Goal: Task Accomplishment & Management: Manage account settings

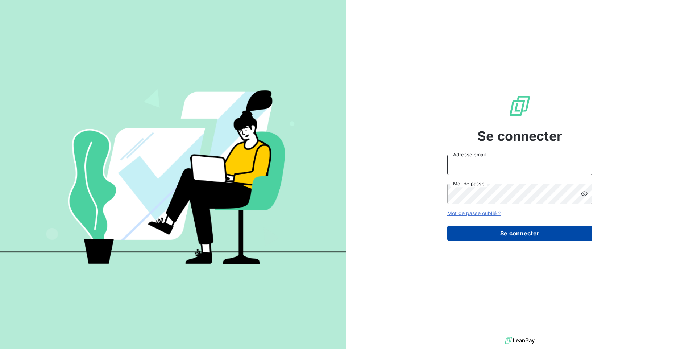
type input "[EMAIL_ADDRESS][DOMAIN_NAME]"
click at [520, 236] on button "Se connecter" at bounding box center [519, 233] width 145 height 15
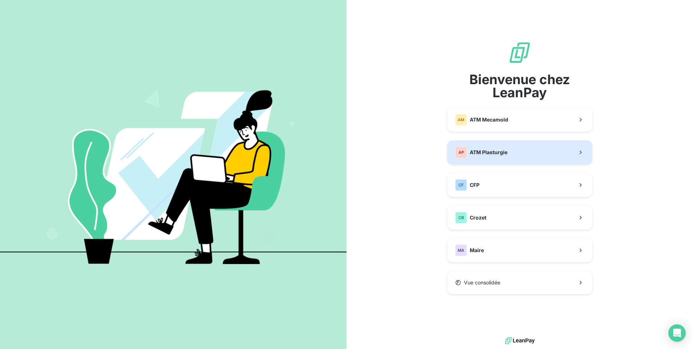
click at [492, 150] on span "ATM Plasturgie" at bounding box center [489, 152] width 38 height 7
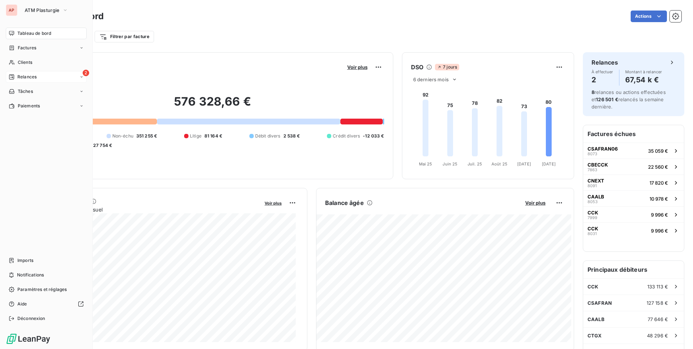
click at [26, 76] on span "Relances" at bounding box center [26, 77] width 19 height 7
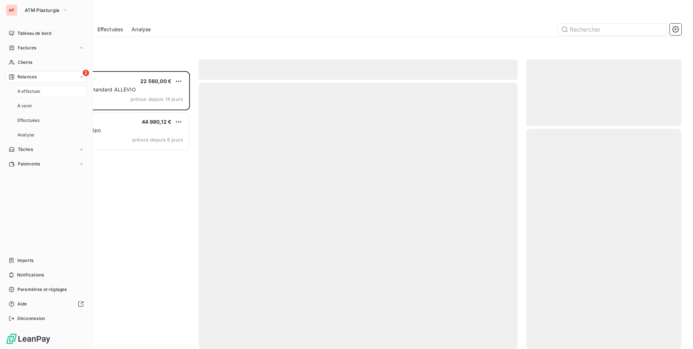
scroll to position [272, 150]
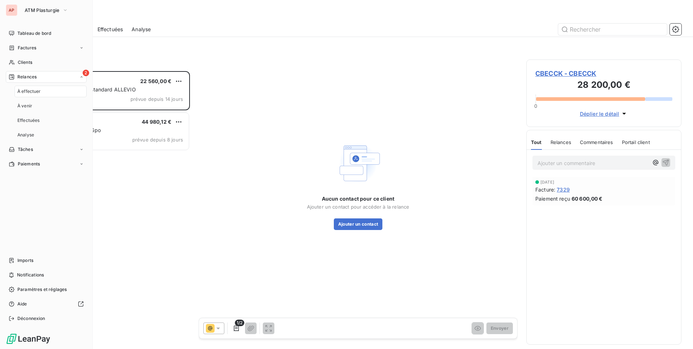
click at [32, 92] on span "À effectuer" at bounding box center [29, 91] width 24 height 7
click at [32, 91] on span "À effectuer" at bounding box center [29, 91] width 24 height 7
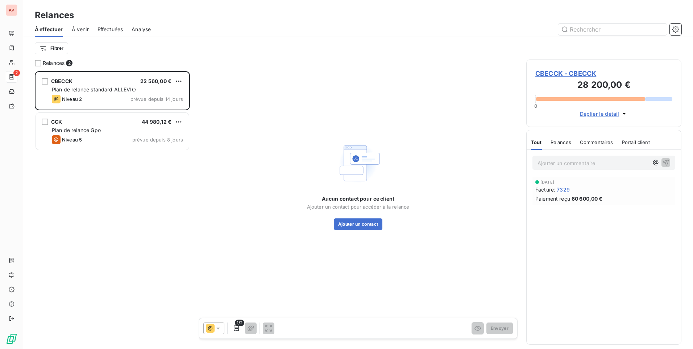
click at [79, 28] on span "À venir" at bounding box center [80, 29] width 17 height 7
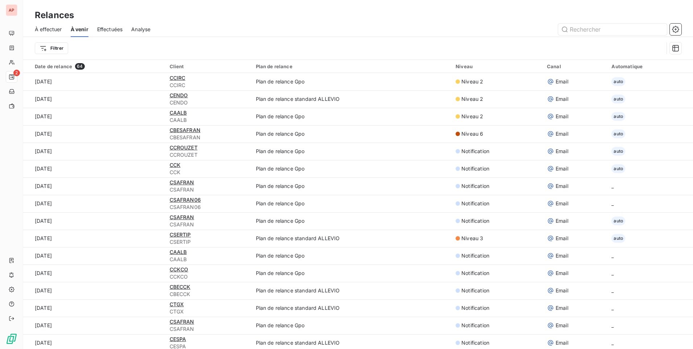
click at [113, 28] on span "Effectuées" at bounding box center [110, 29] width 26 height 7
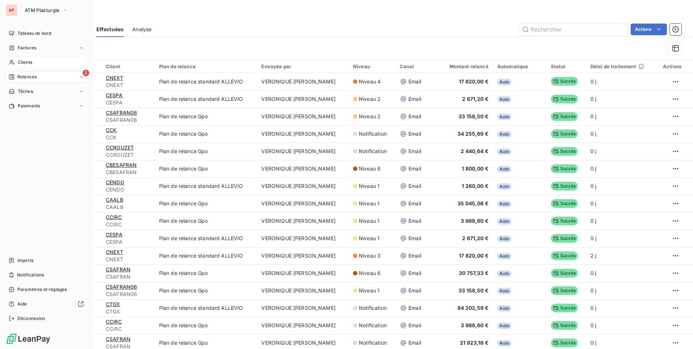
click at [25, 63] on span "Clients" at bounding box center [25, 62] width 15 height 7
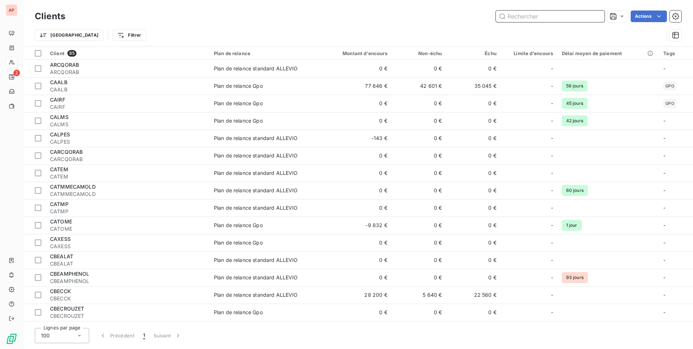
click at [523, 15] on input "text" at bounding box center [550, 17] width 109 height 12
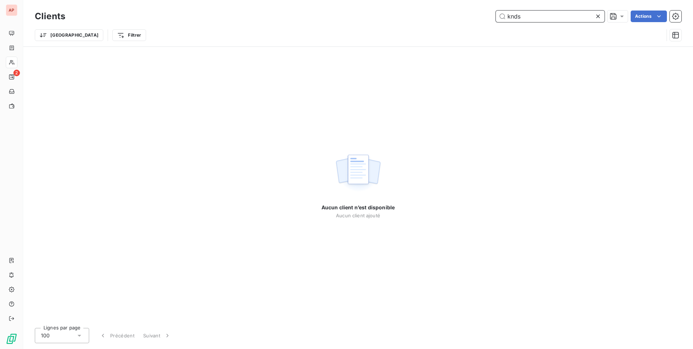
drag, startPoint x: 530, startPoint y: 17, endPoint x: 431, endPoint y: 13, distance: 99.1
click at [438, 12] on div "knds Actions" at bounding box center [378, 17] width 608 height 12
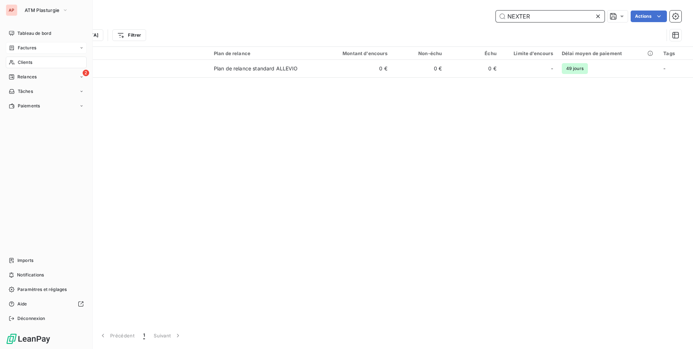
type input "NEXTER"
click at [28, 45] on span "Factures" at bounding box center [27, 48] width 18 height 7
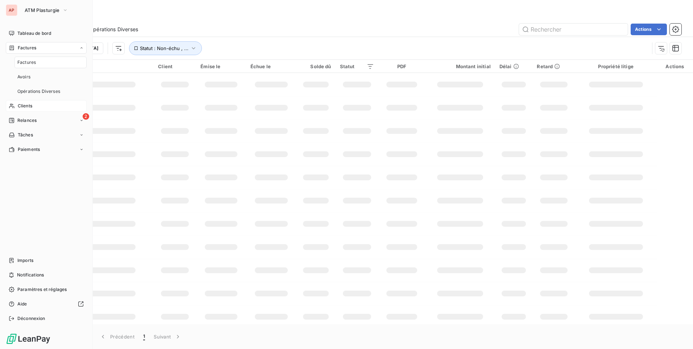
click at [37, 61] on div "Factures" at bounding box center [51, 63] width 72 height 12
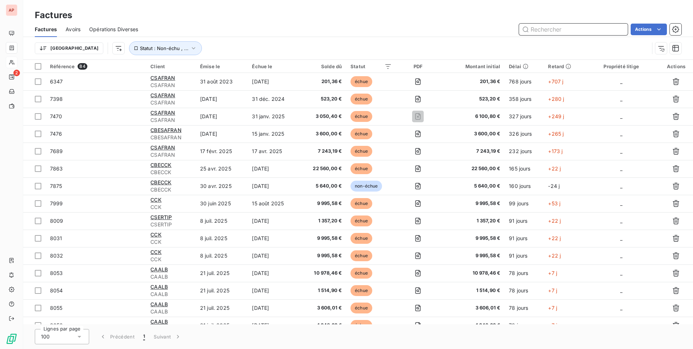
click at [549, 30] on input "text" at bounding box center [573, 30] width 109 height 12
type input "8091"
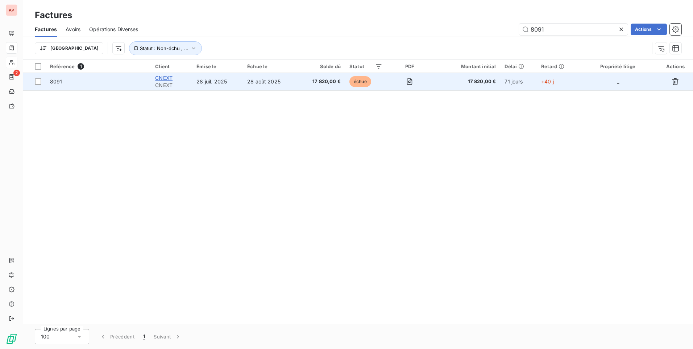
click at [169, 78] on span "CNEXT" at bounding box center [163, 78] width 17 height 6
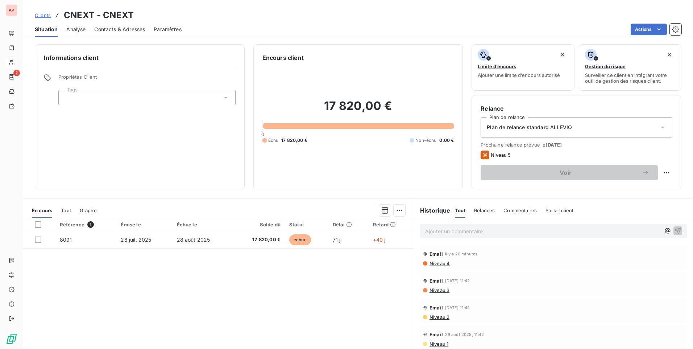
click at [113, 29] on span "Contacts & Adresses" at bounding box center [119, 29] width 51 height 7
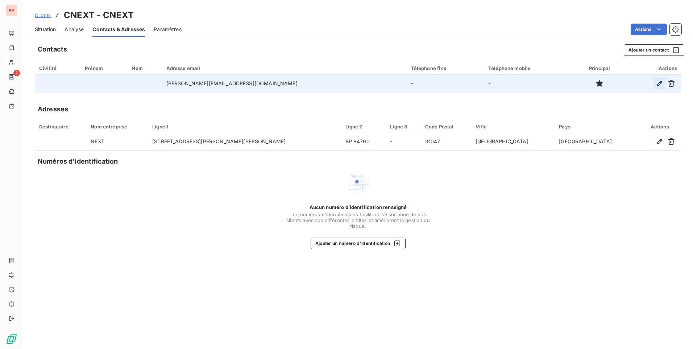
click at [657, 83] on icon "button" at bounding box center [659, 83] width 7 height 7
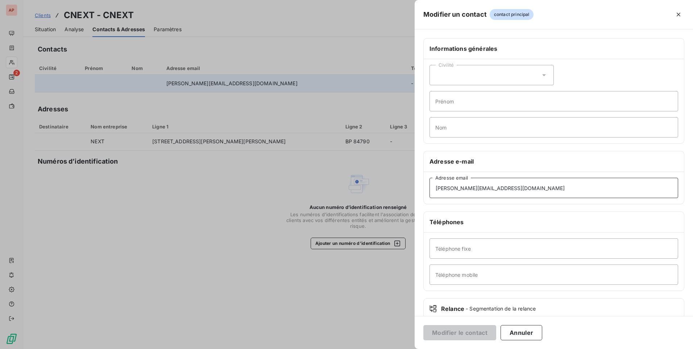
drag, startPoint x: 514, startPoint y: 188, endPoint x: 375, endPoint y: 182, distance: 139.0
click at [375, 348] on div "Modifier un contact contact principal Informations générales Civilité Prénom No…" at bounding box center [346, 349] width 693 height 0
paste input "soizic.[PERSON_NAME]@knds"
type input "[EMAIL_ADDRESS][PERSON_NAME][DOMAIN_NAME]"
click at [465, 333] on button "Modifier le contact" at bounding box center [460, 332] width 73 height 15
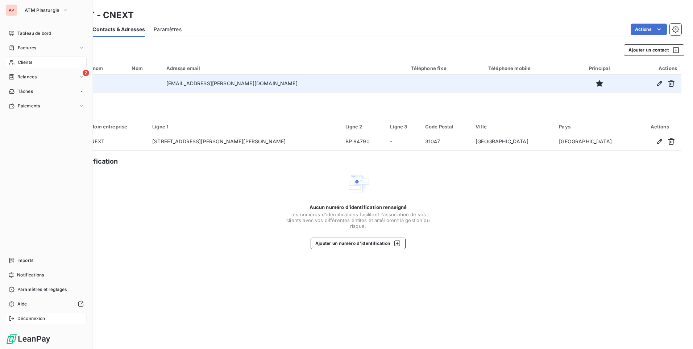
click at [26, 318] on span "Déconnexion" at bounding box center [31, 318] width 28 height 7
